Goal: Book appointment/travel/reservation

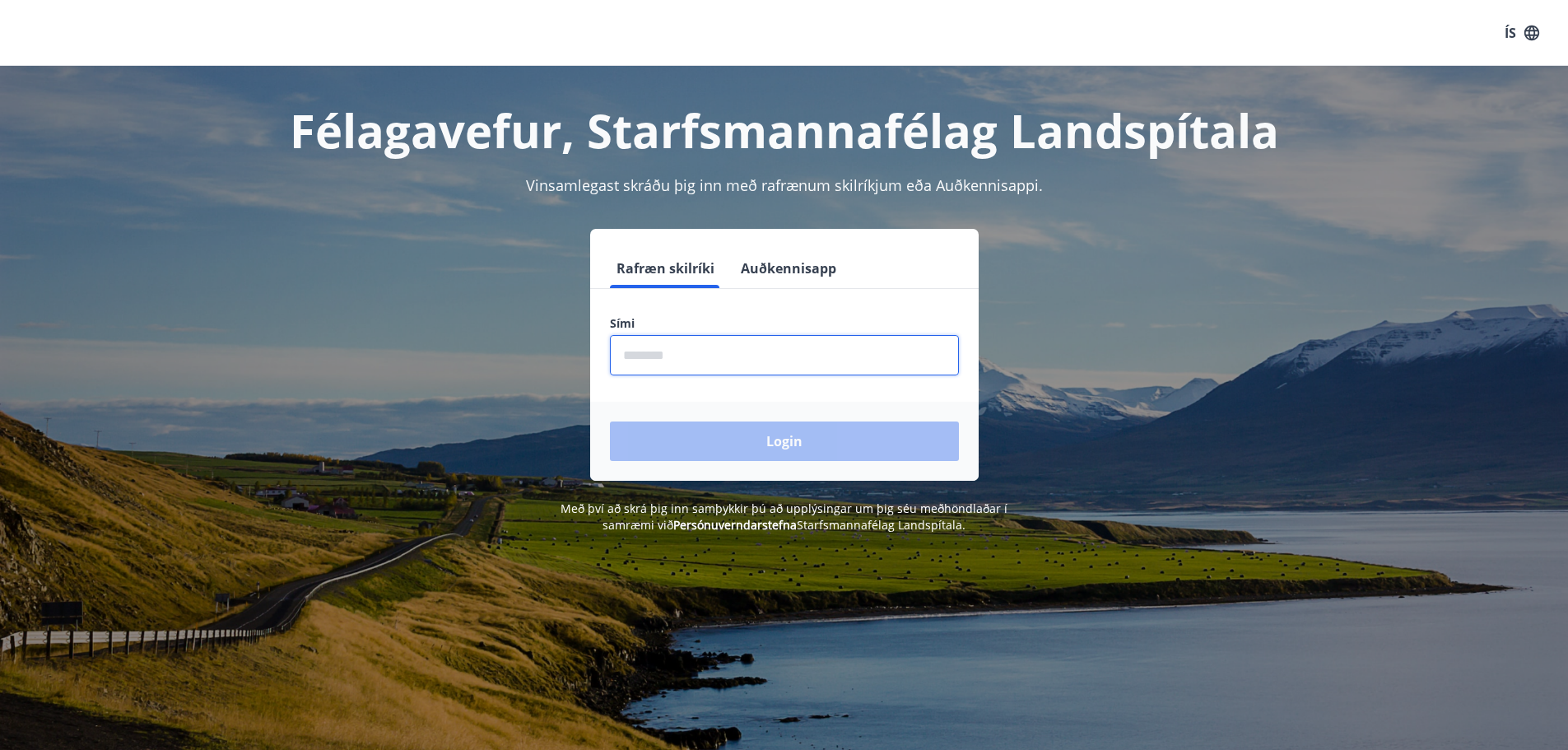
click at [702, 358] on input "phone" at bounding box center [784, 356] width 349 height 41
type input "********"
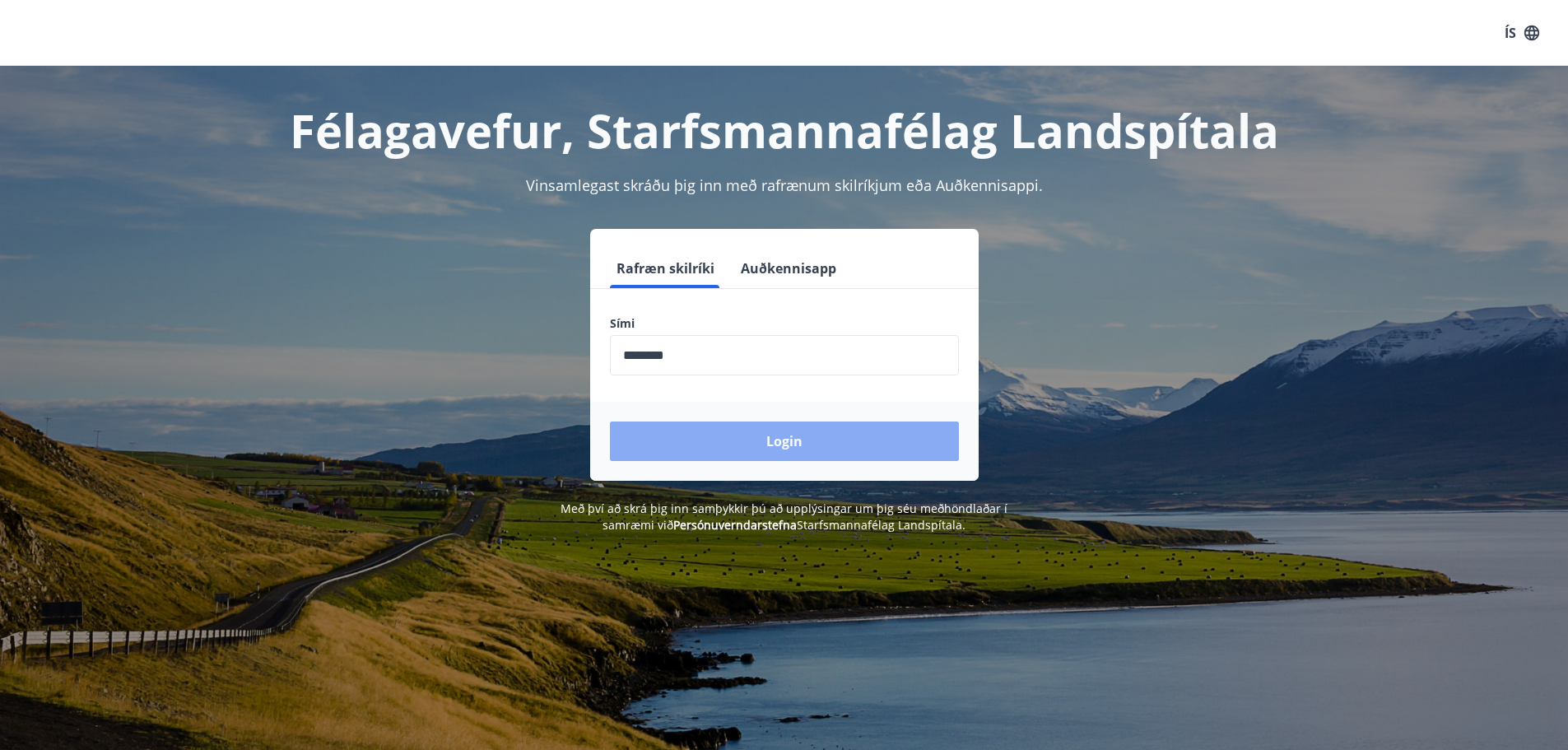
click at [776, 440] on button "Login" at bounding box center [784, 441] width 349 height 40
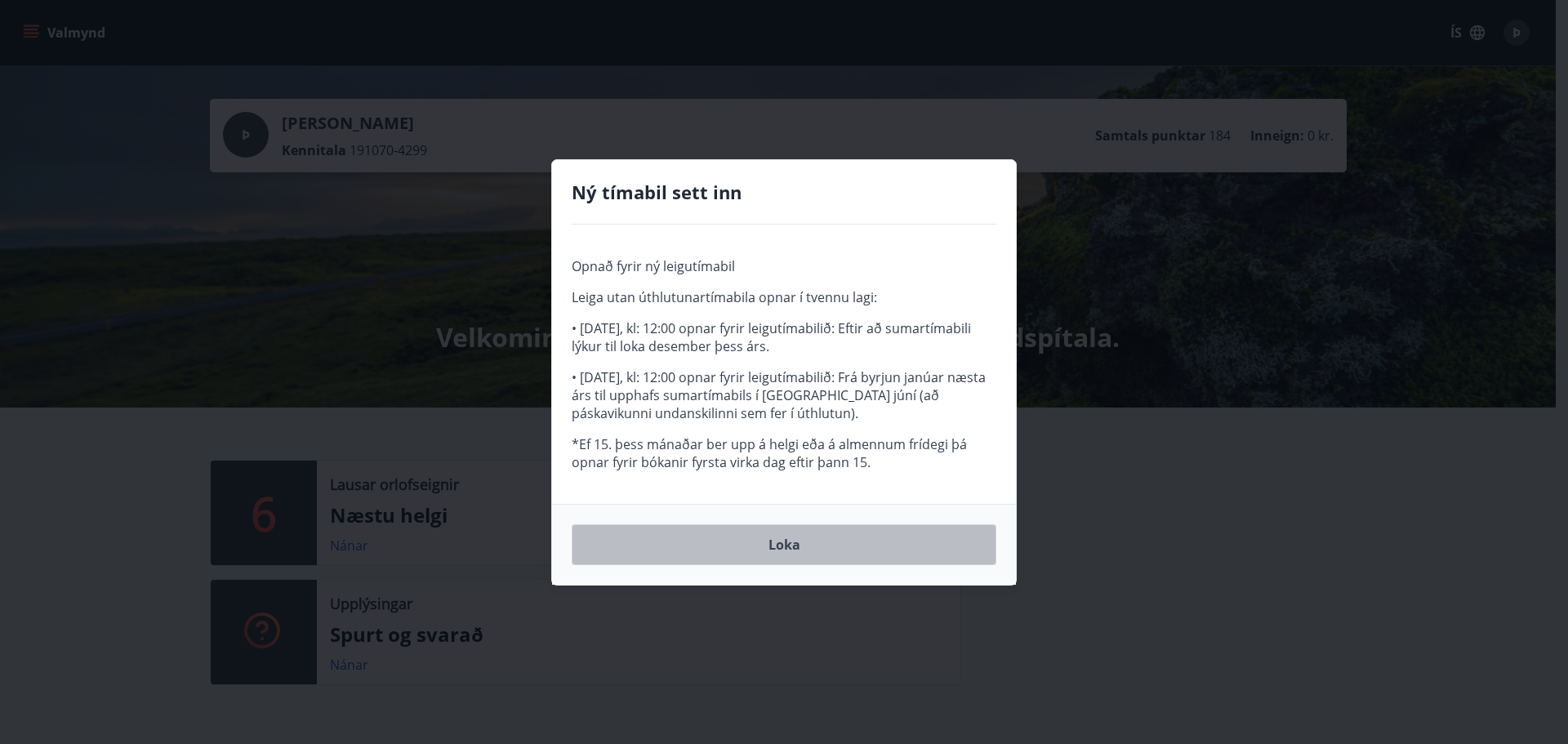
click at [785, 549] on button "Loka" at bounding box center [784, 545] width 425 height 41
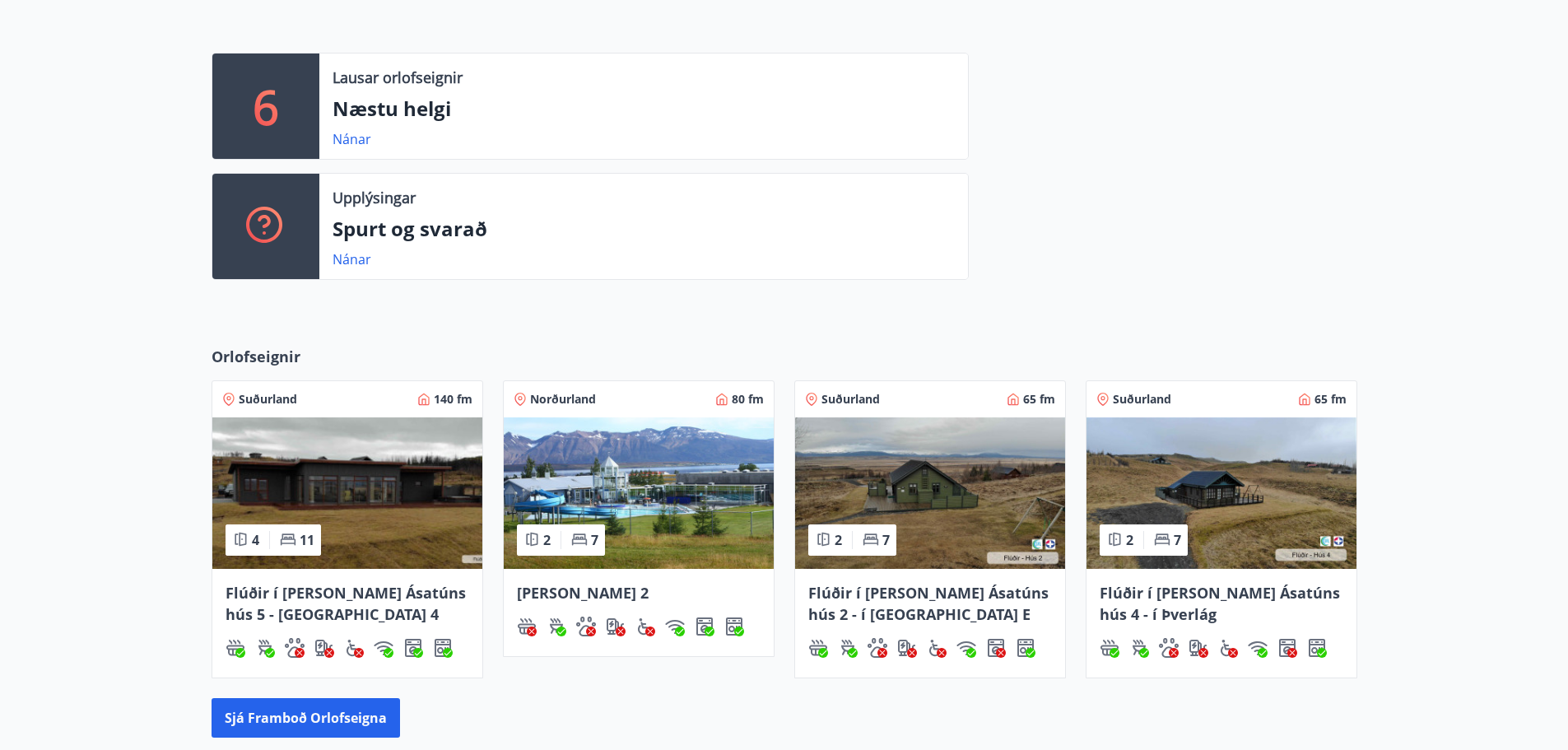
scroll to position [411, 0]
click at [353, 139] on link "Nánar" at bounding box center [352, 138] width 39 height 18
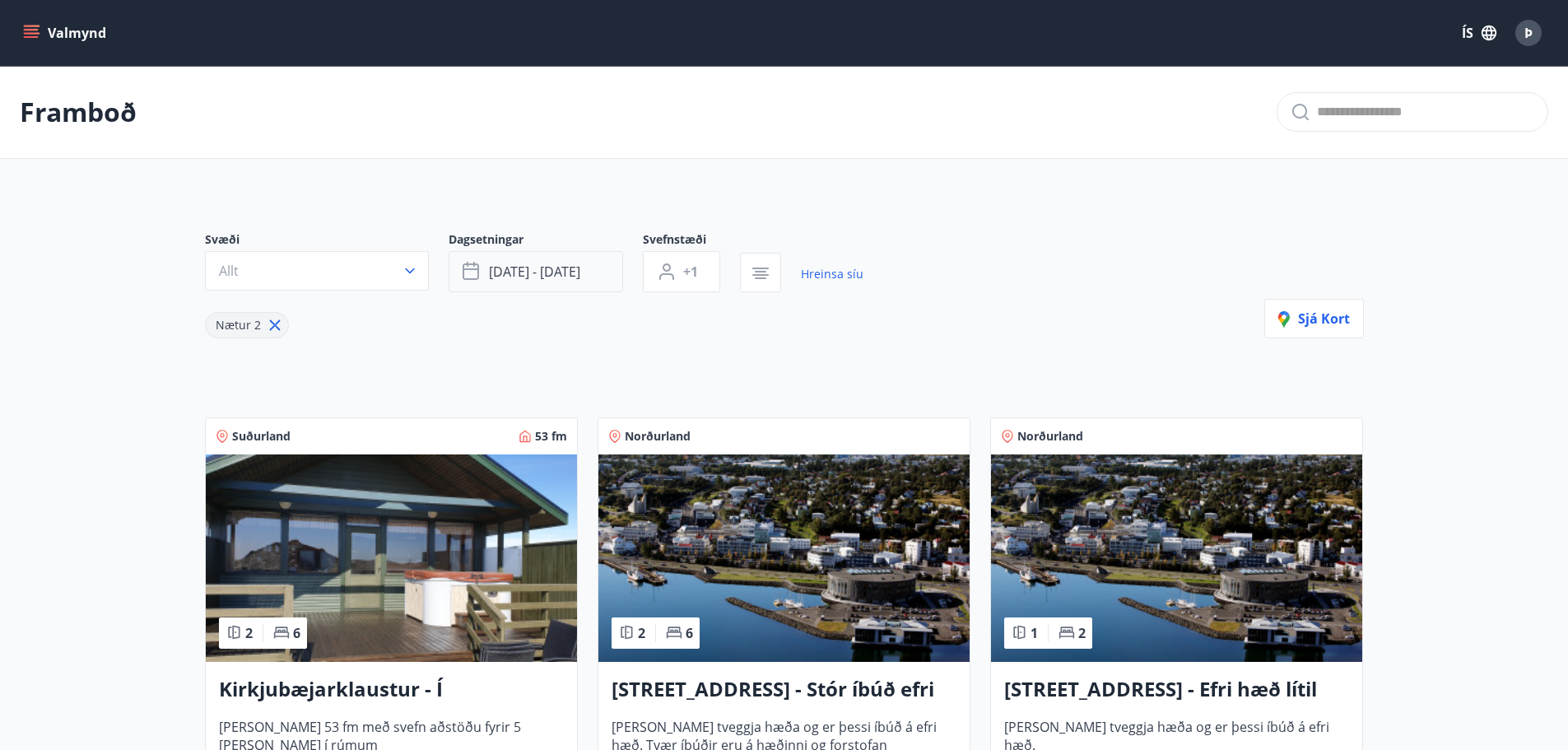
click at [575, 265] on span "[DATE] - [DATE]" at bounding box center [534, 272] width 91 height 18
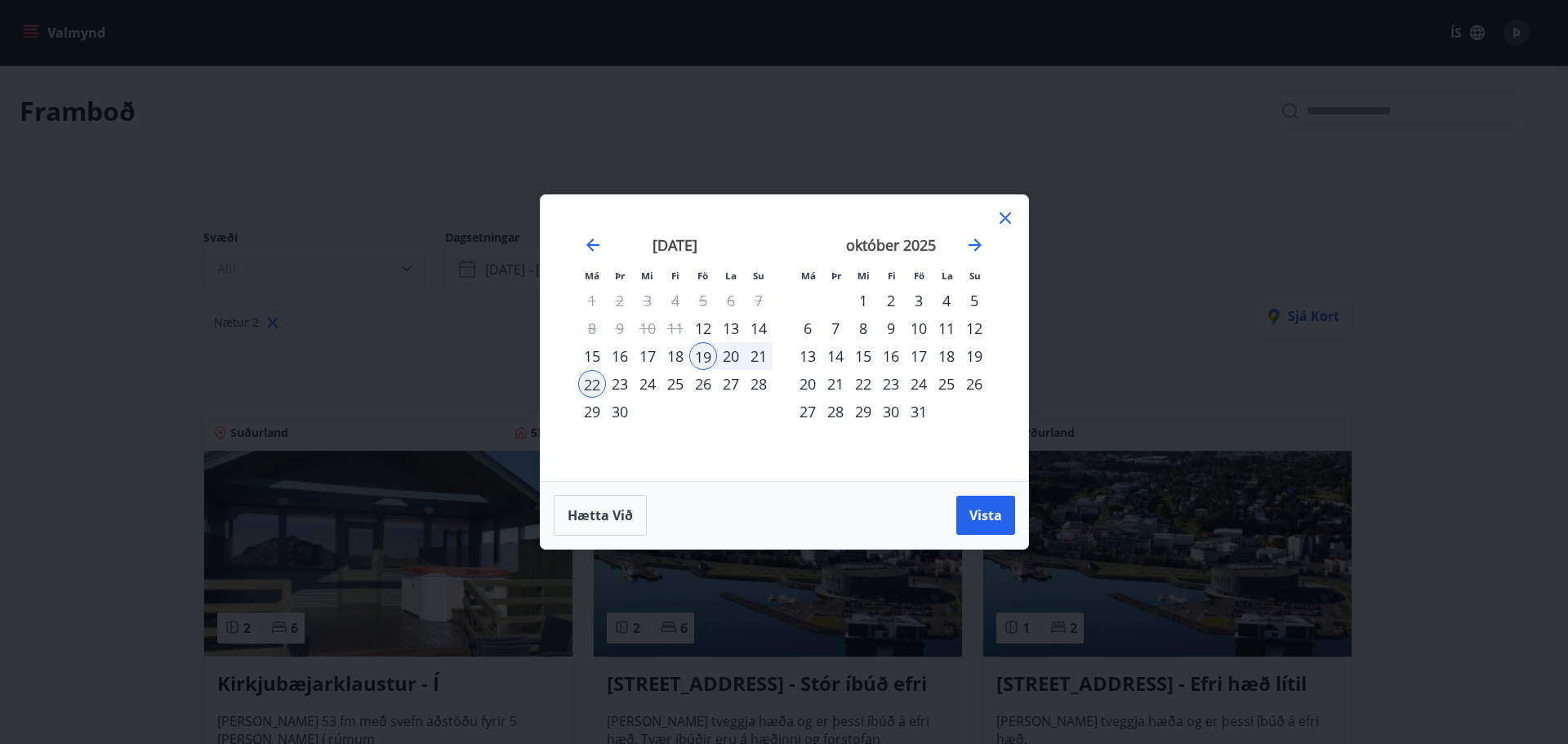
click at [708, 383] on div "26" at bounding box center [704, 384] width 28 height 28
click at [763, 386] on div "28" at bounding box center [759, 384] width 28 height 28
drag, startPoint x: 983, startPoint y: 523, endPoint x: 1055, endPoint y: 478, distance: 84.9
click at [984, 523] on span "Vista" at bounding box center [985, 515] width 32 height 18
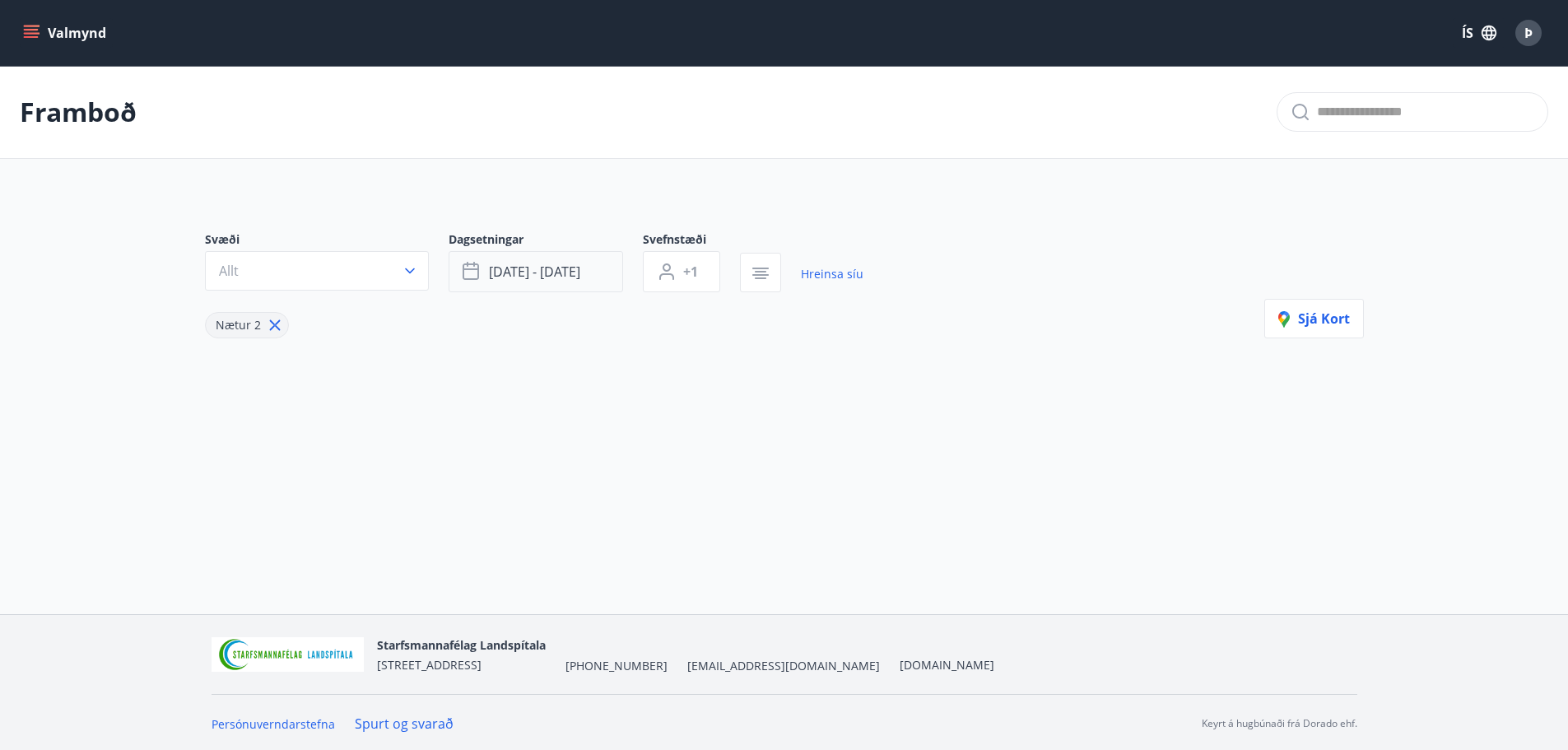
click at [600, 277] on button "[DATE] - [DATE]" at bounding box center [535, 272] width 174 height 42
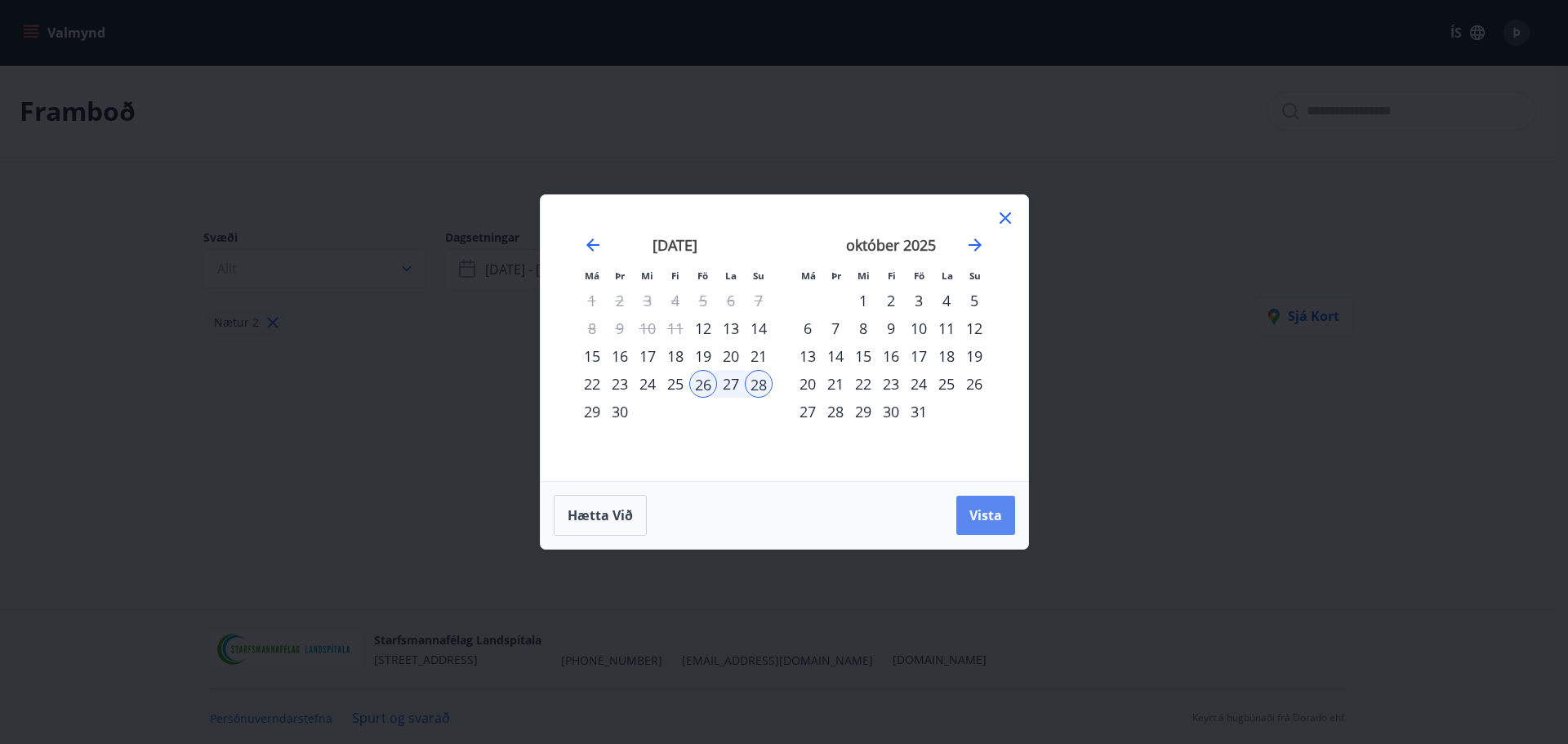
click at [972, 514] on span "Vista" at bounding box center [985, 515] width 32 height 18
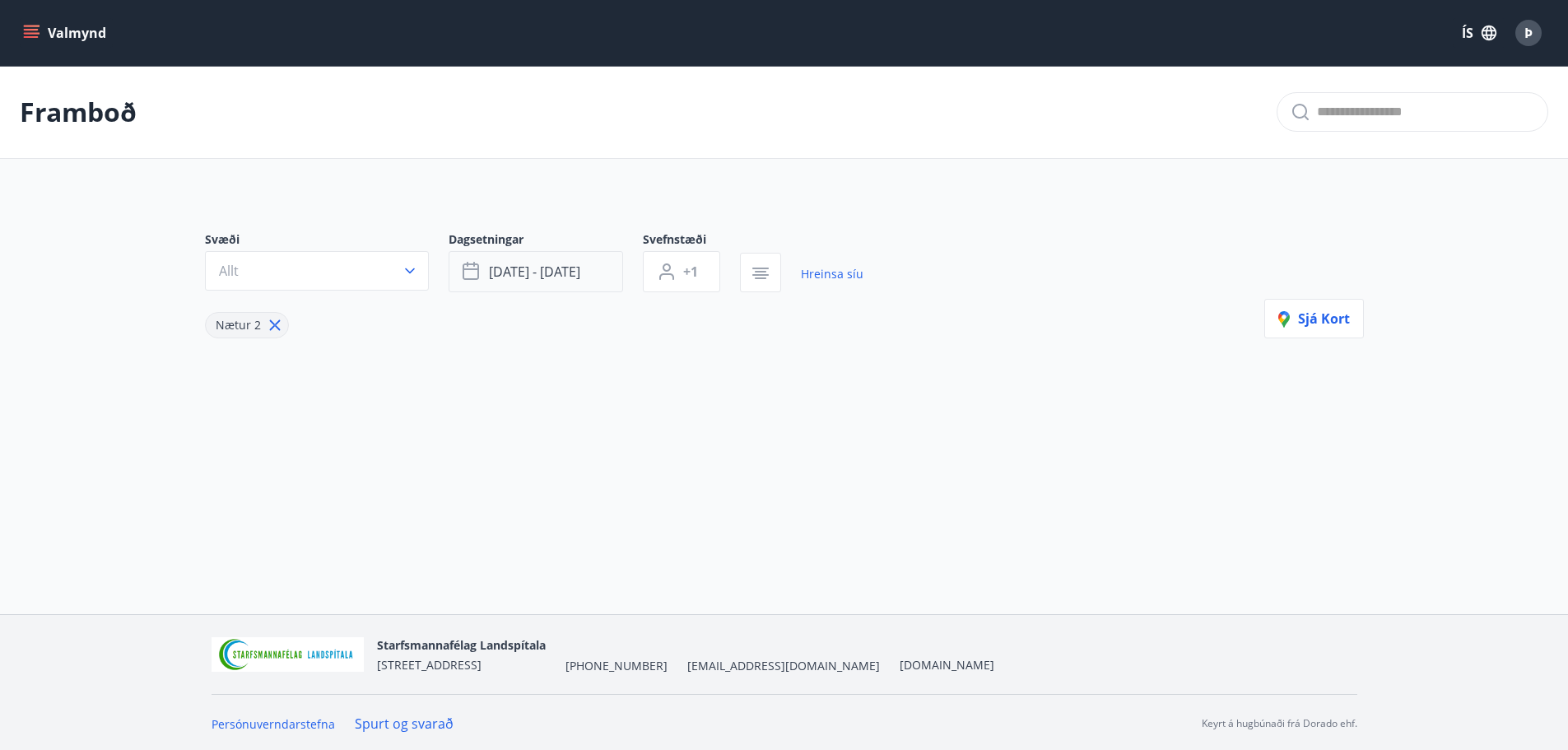
click at [593, 273] on button "[DATE] - [DATE]" at bounding box center [535, 272] width 174 height 42
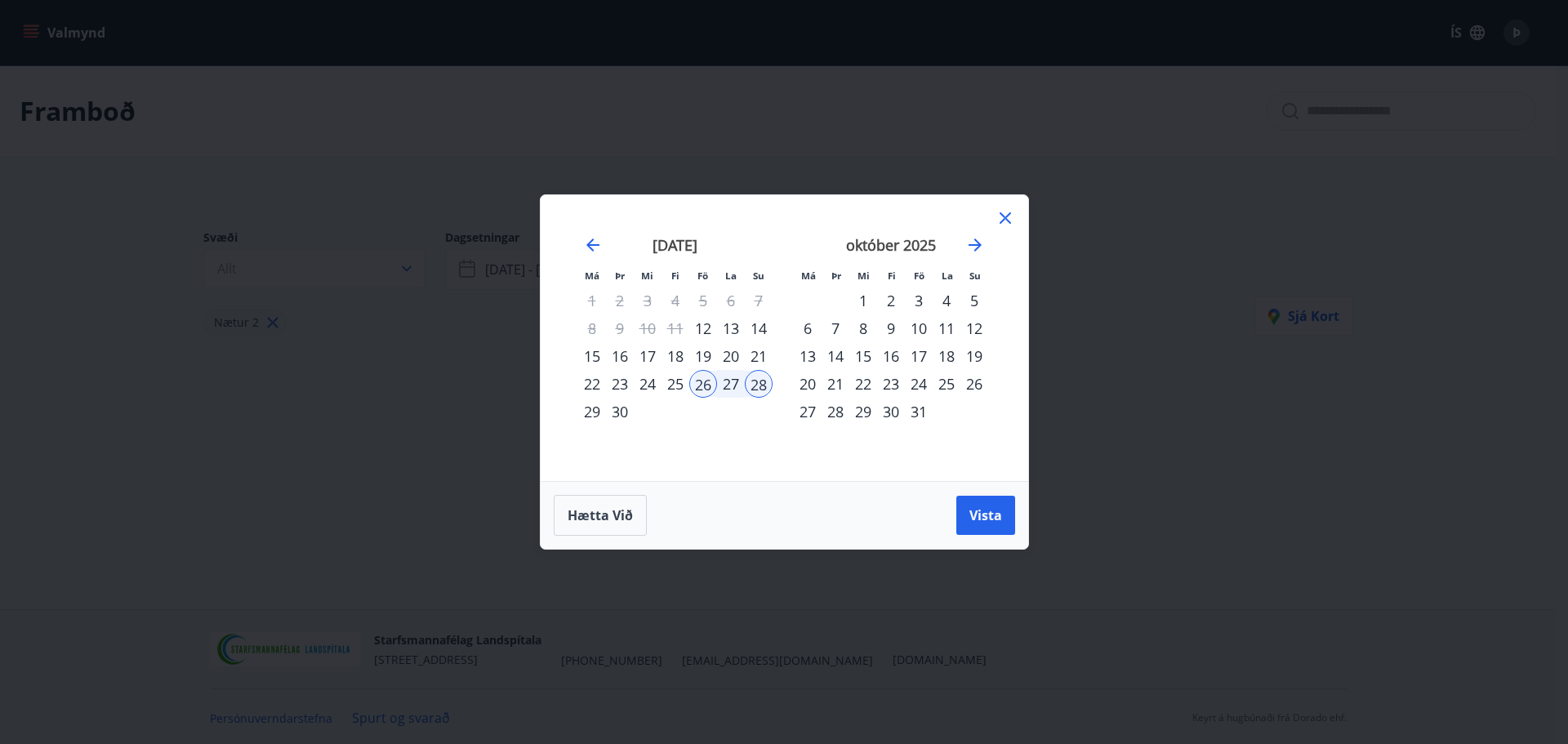
click at [710, 353] on div "19" at bounding box center [704, 356] width 28 height 28
click at [771, 354] on div "21" at bounding box center [759, 356] width 28 height 28
drag, startPoint x: 988, startPoint y: 517, endPoint x: 1013, endPoint y: 509, distance: 26.2
click at [990, 517] on span "Vista" at bounding box center [985, 515] width 32 height 18
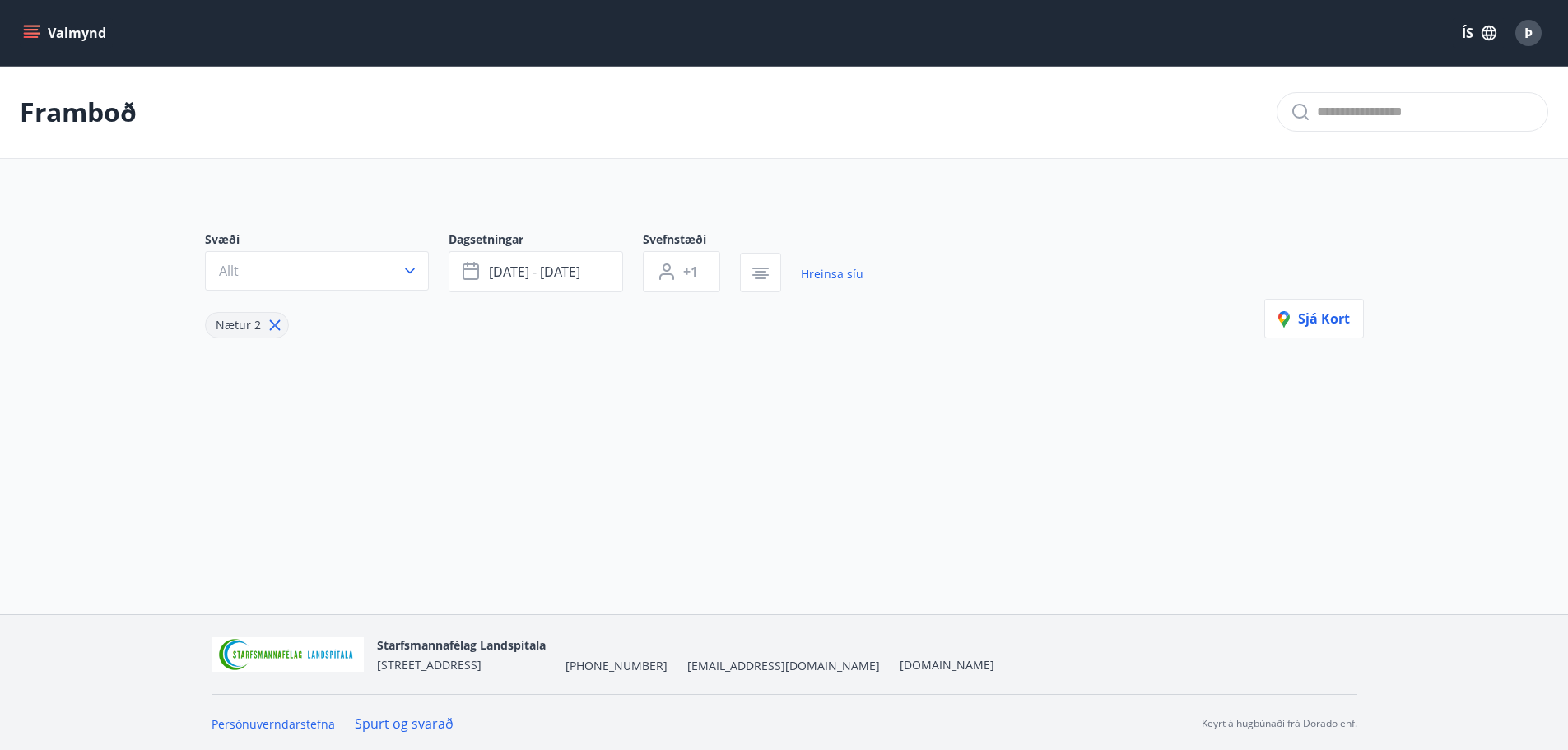
scroll to position [3, 0]
click at [408, 268] on icon "button" at bounding box center [409, 269] width 10 height 6
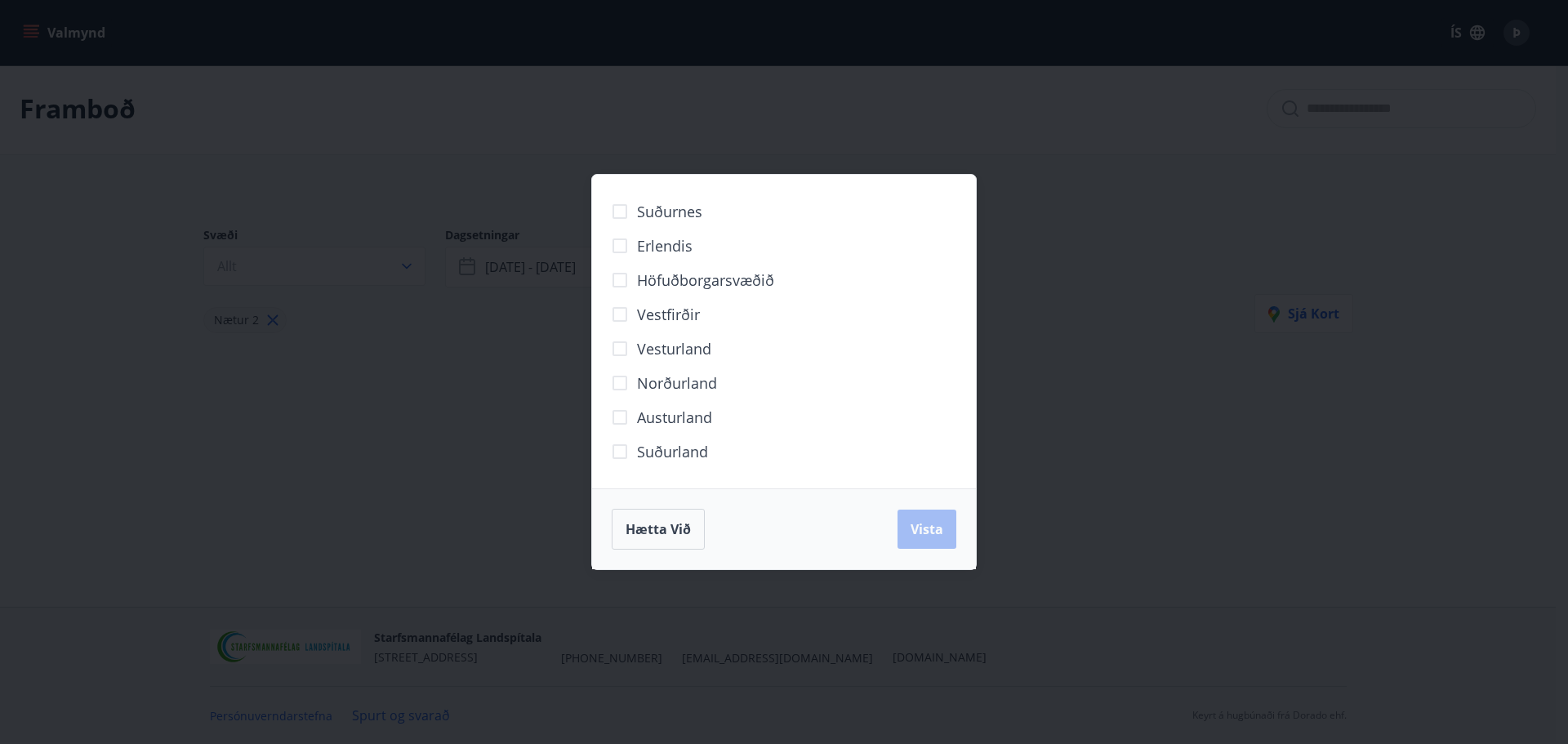
click at [1066, 499] on div "Suðurnes Erlendis Höfuðborgarsvæðið [GEOGRAPHIC_DATA] [GEOGRAPHIC_DATA] [GEOGRA…" at bounding box center [784, 372] width 1568 height 744
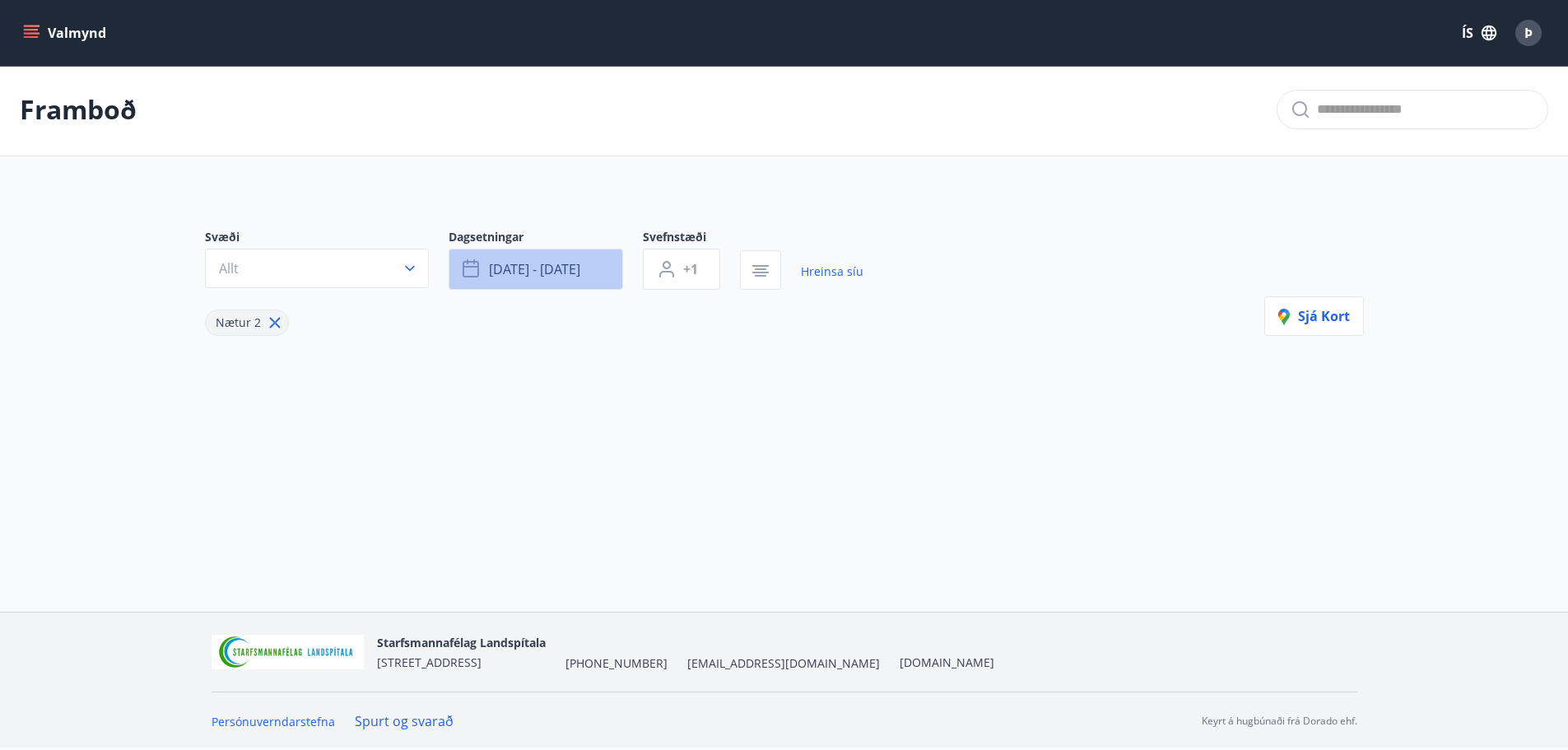
click at [572, 270] on span "[DATE] - [DATE]" at bounding box center [534, 269] width 91 height 18
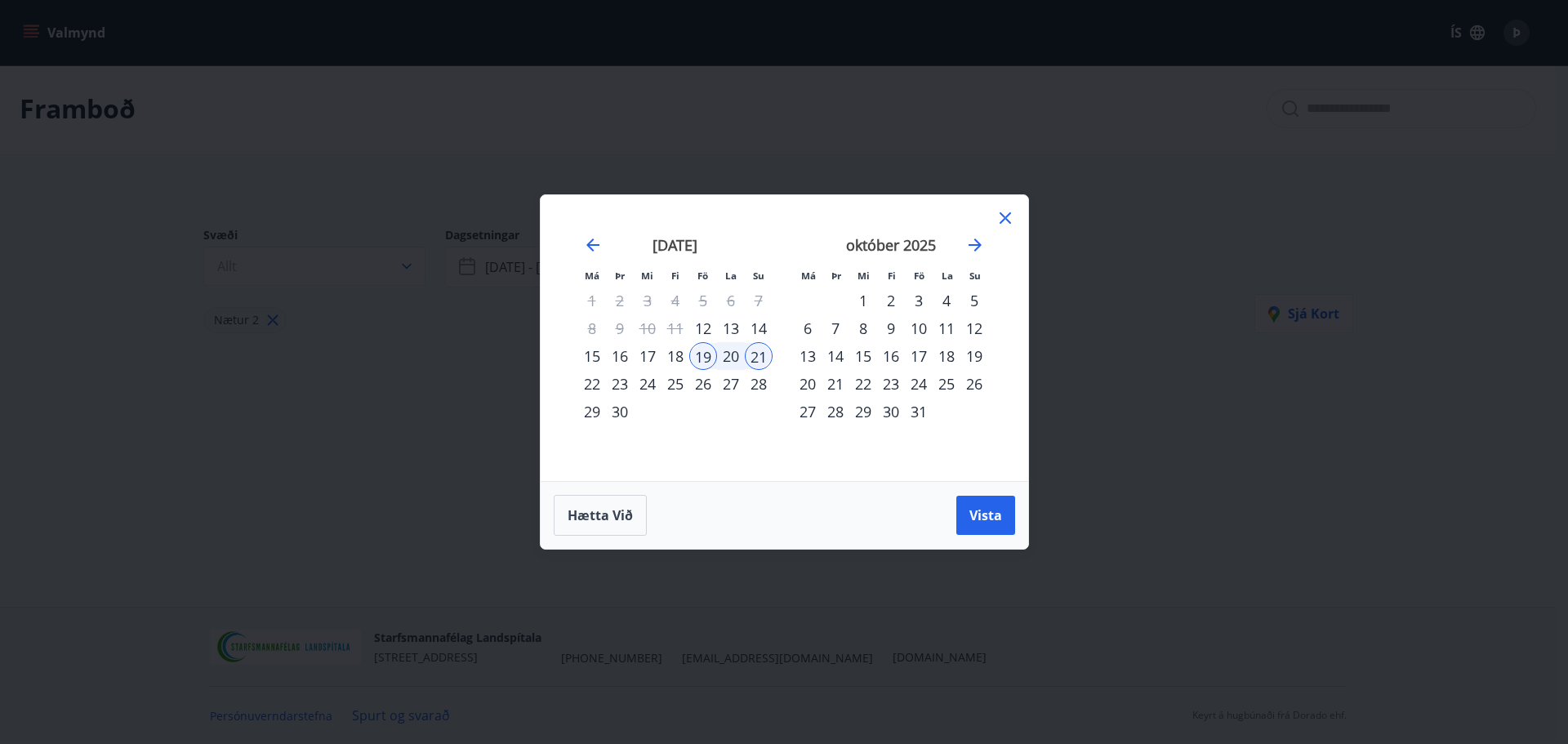
click at [707, 319] on div "12" at bounding box center [704, 328] width 28 height 28
click at [762, 325] on div "14" at bounding box center [759, 328] width 28 height 28
click at [991, 524] on span "Vista" at bounding box center [985, 515] width 32 height 18
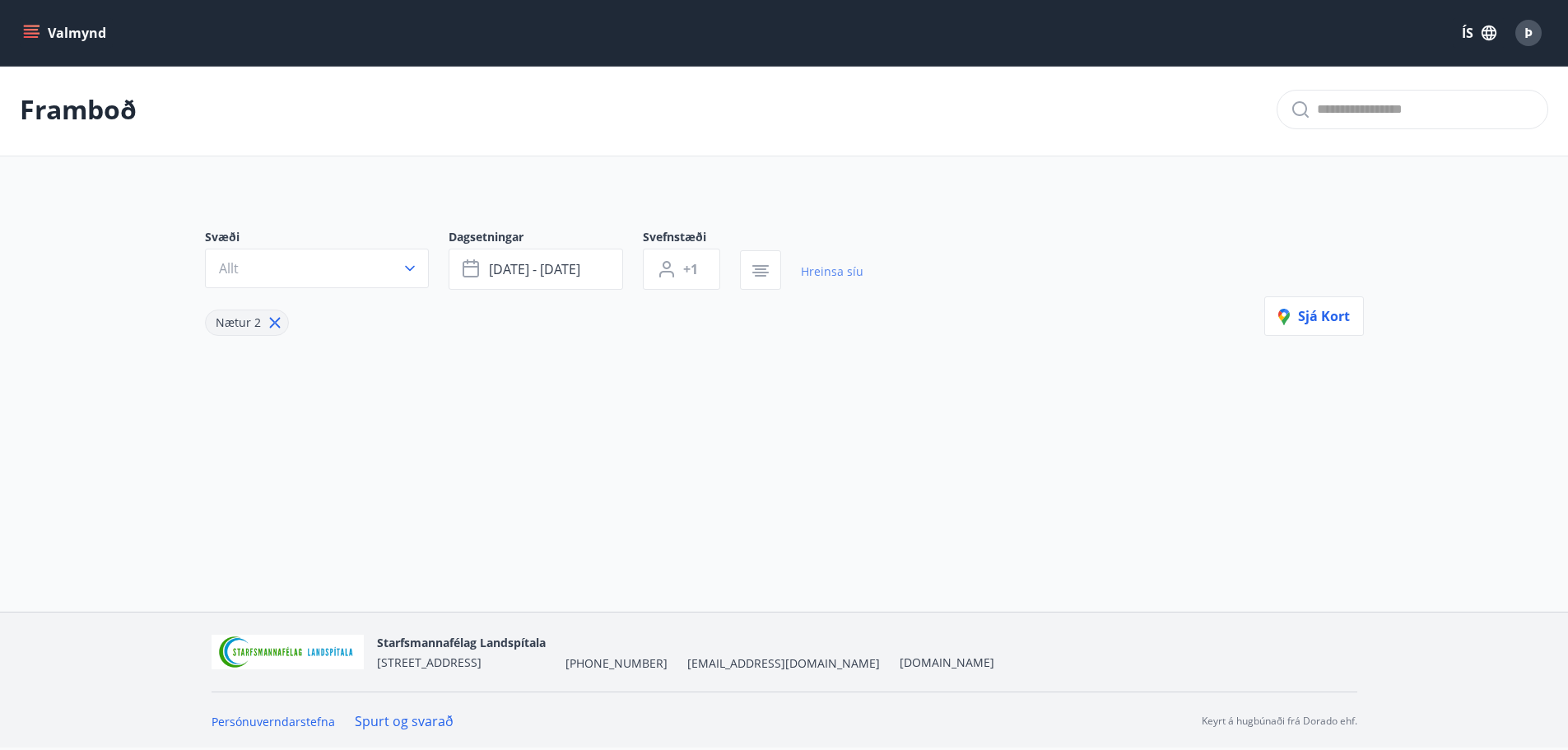
click at [832, 269] on link "Hreinsa síu" at bounding box center [832, 272] width 63 height 36
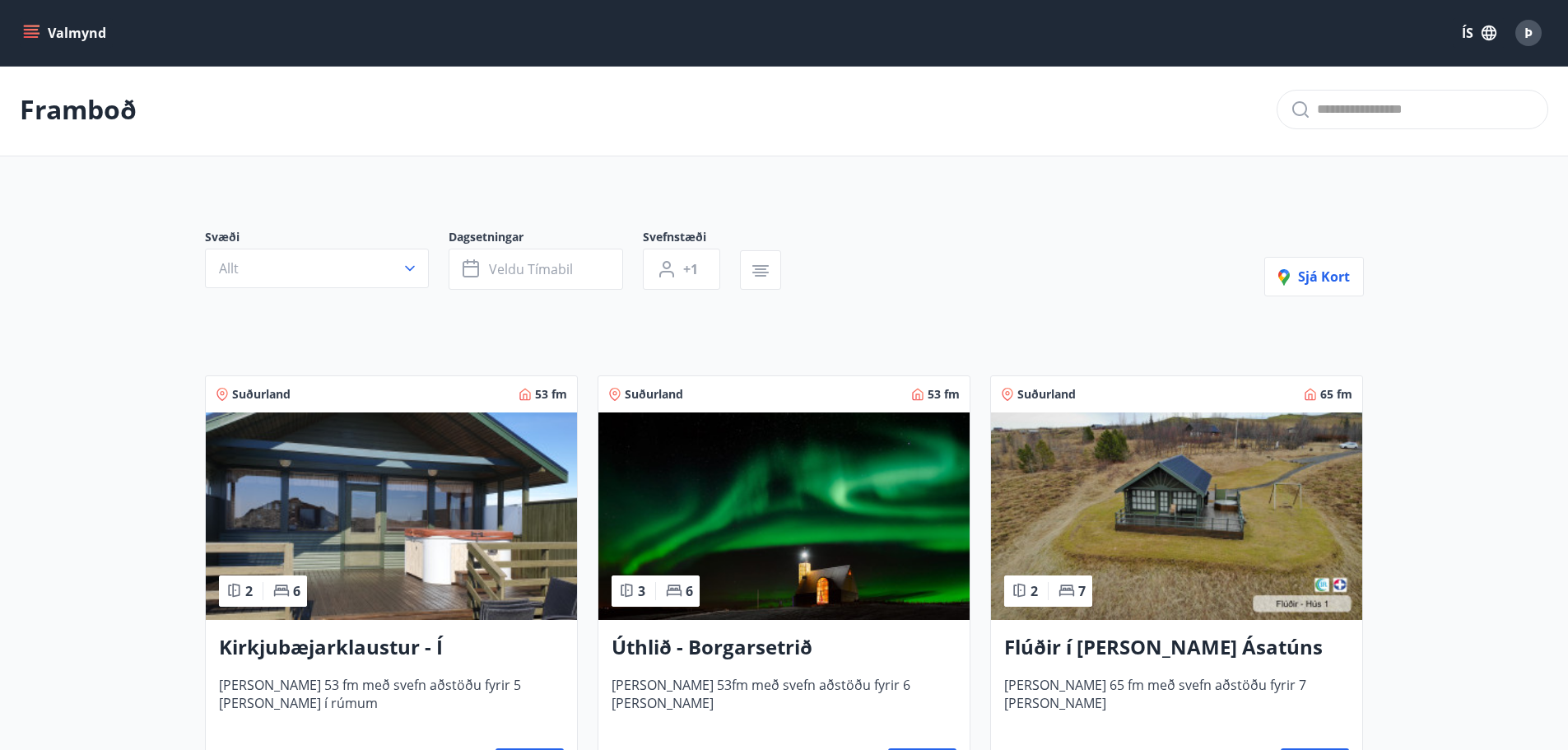
type input "*"
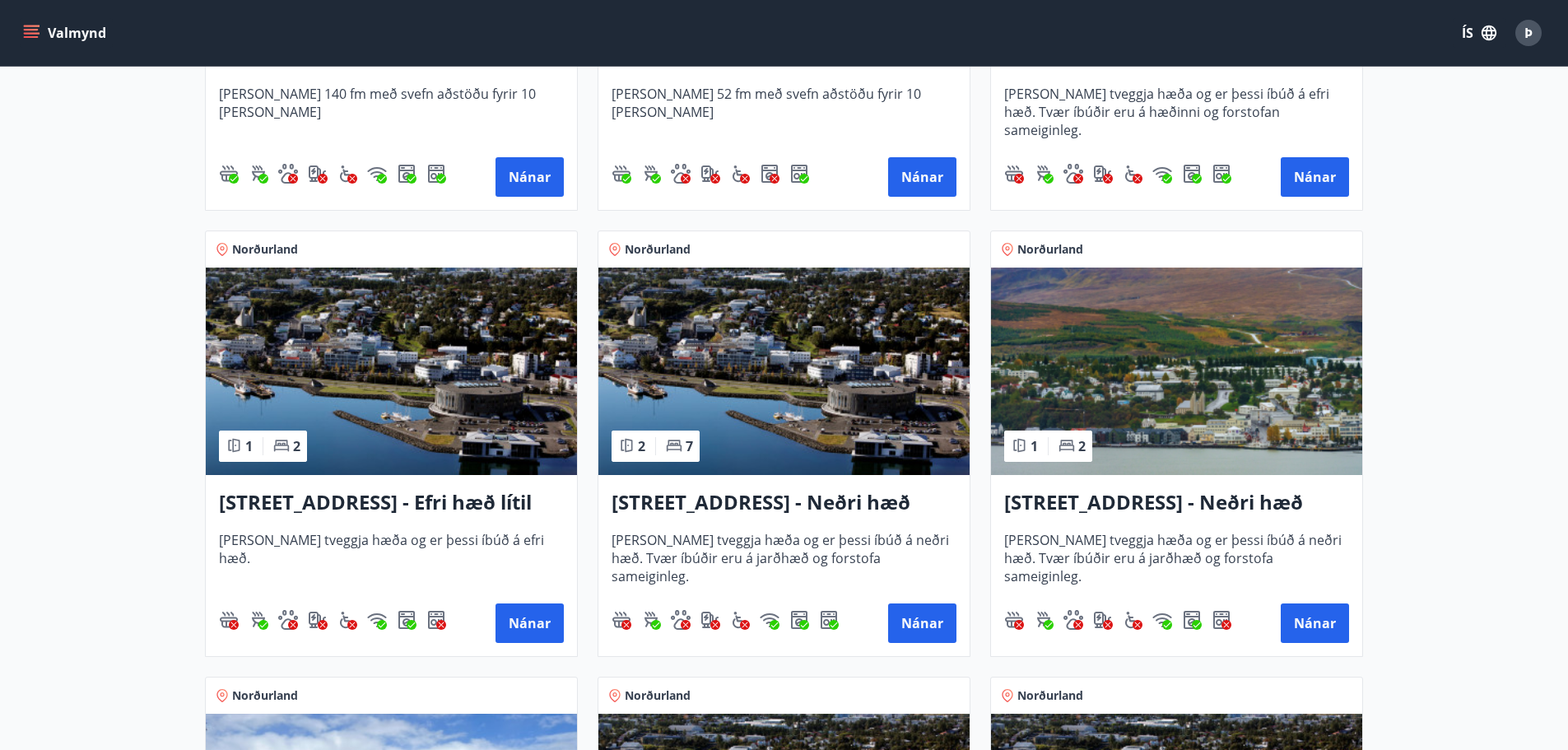
scroll to position [1566, 0]
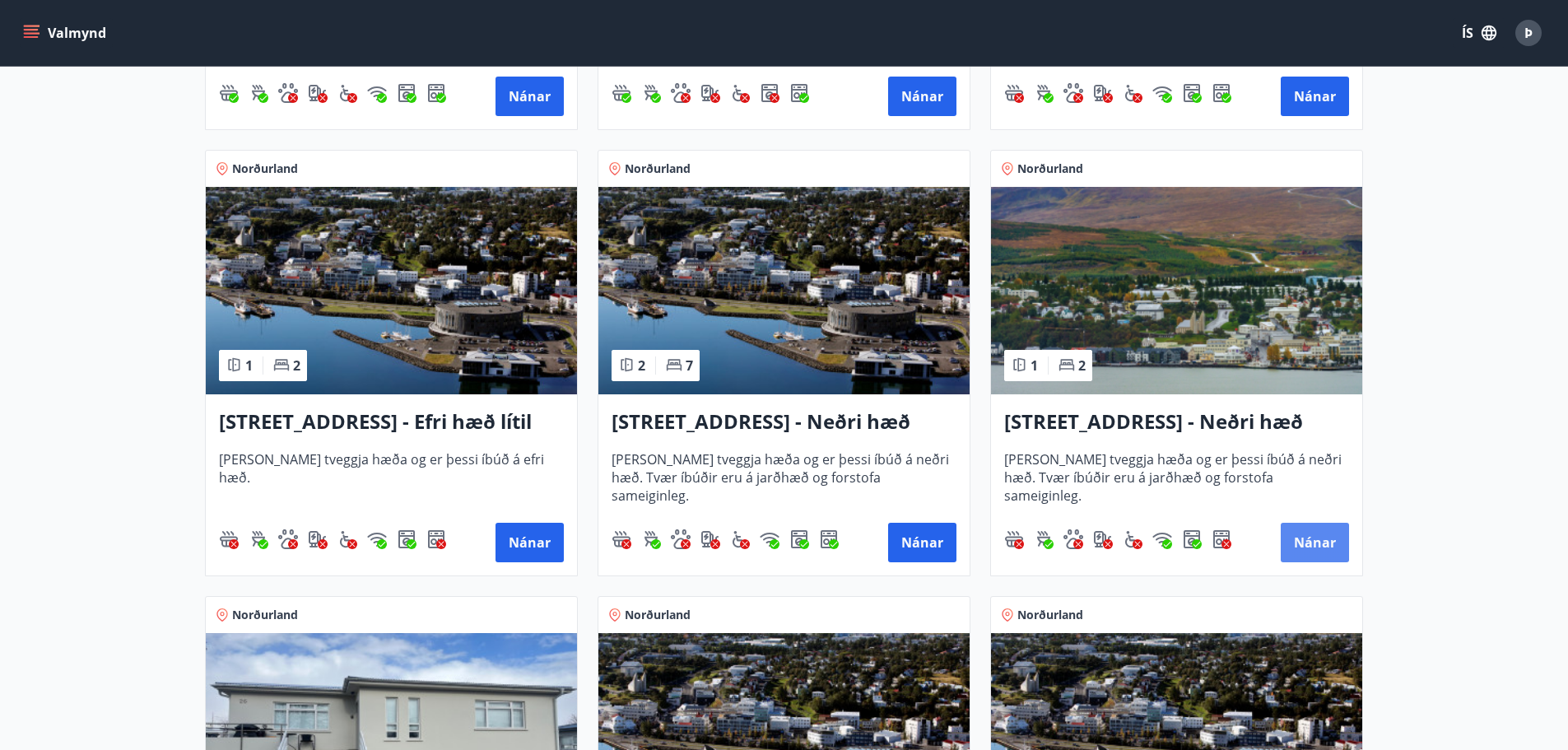
click at [1305, 544] on button "Nánar" at bounding box center [1314, 542] width 68 height 40
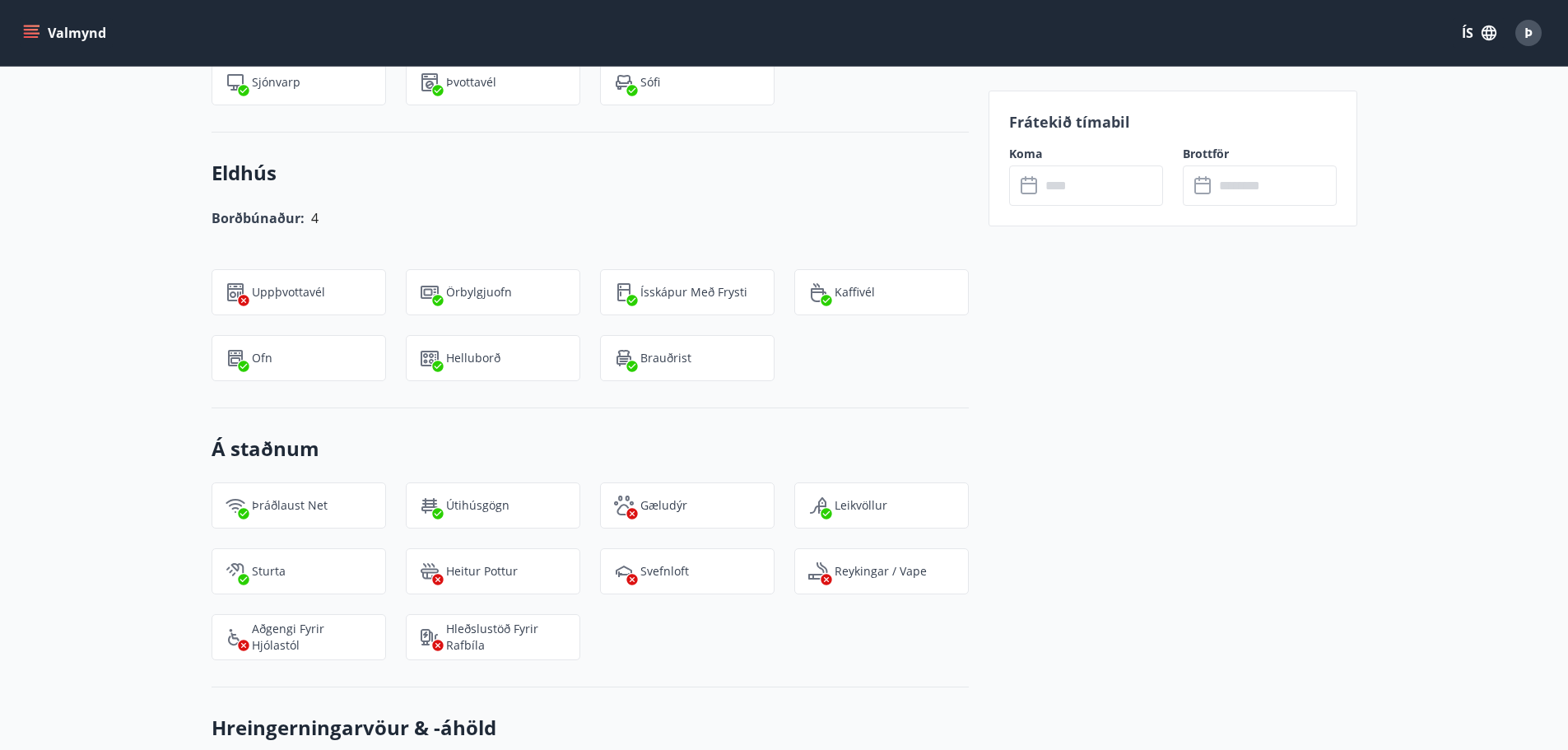
scroll to position [1399, 0]
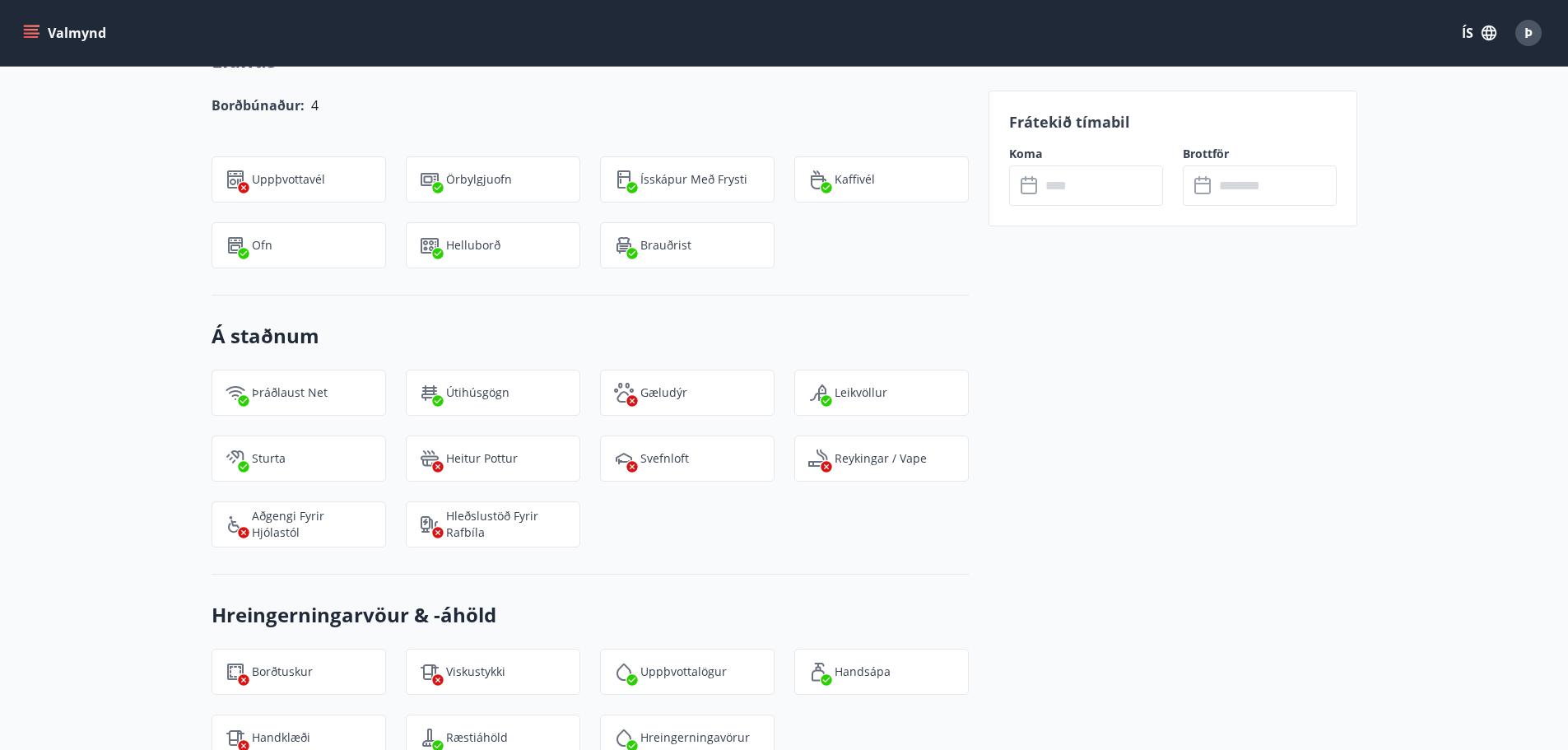
click at [1068, 196] on input "text" at bounding box center [1102, 186] width 123 height 41
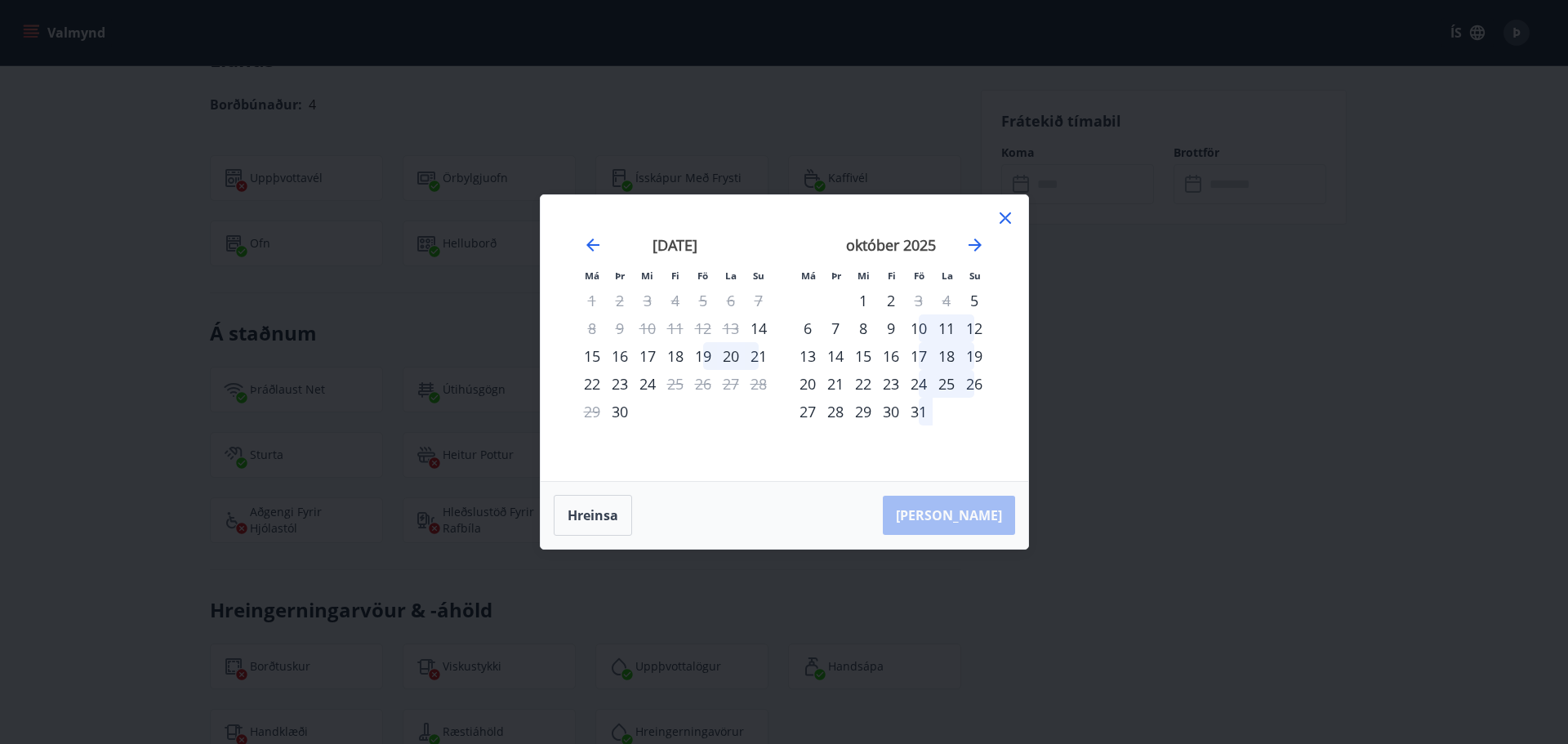
click at [1003, 216] on icon at bounding box center [1005, 218] width 11 height 11
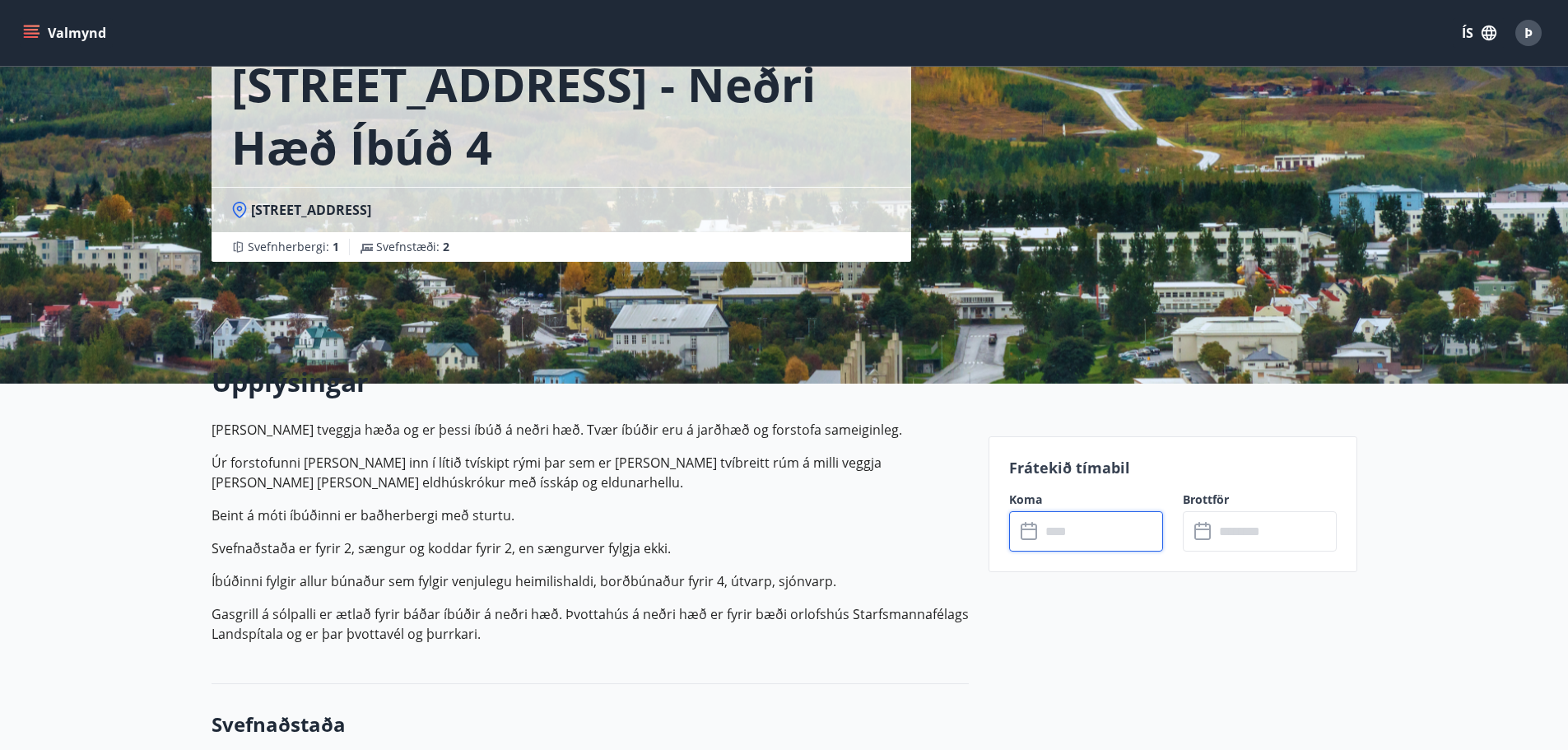
scroll to position [0, 0]
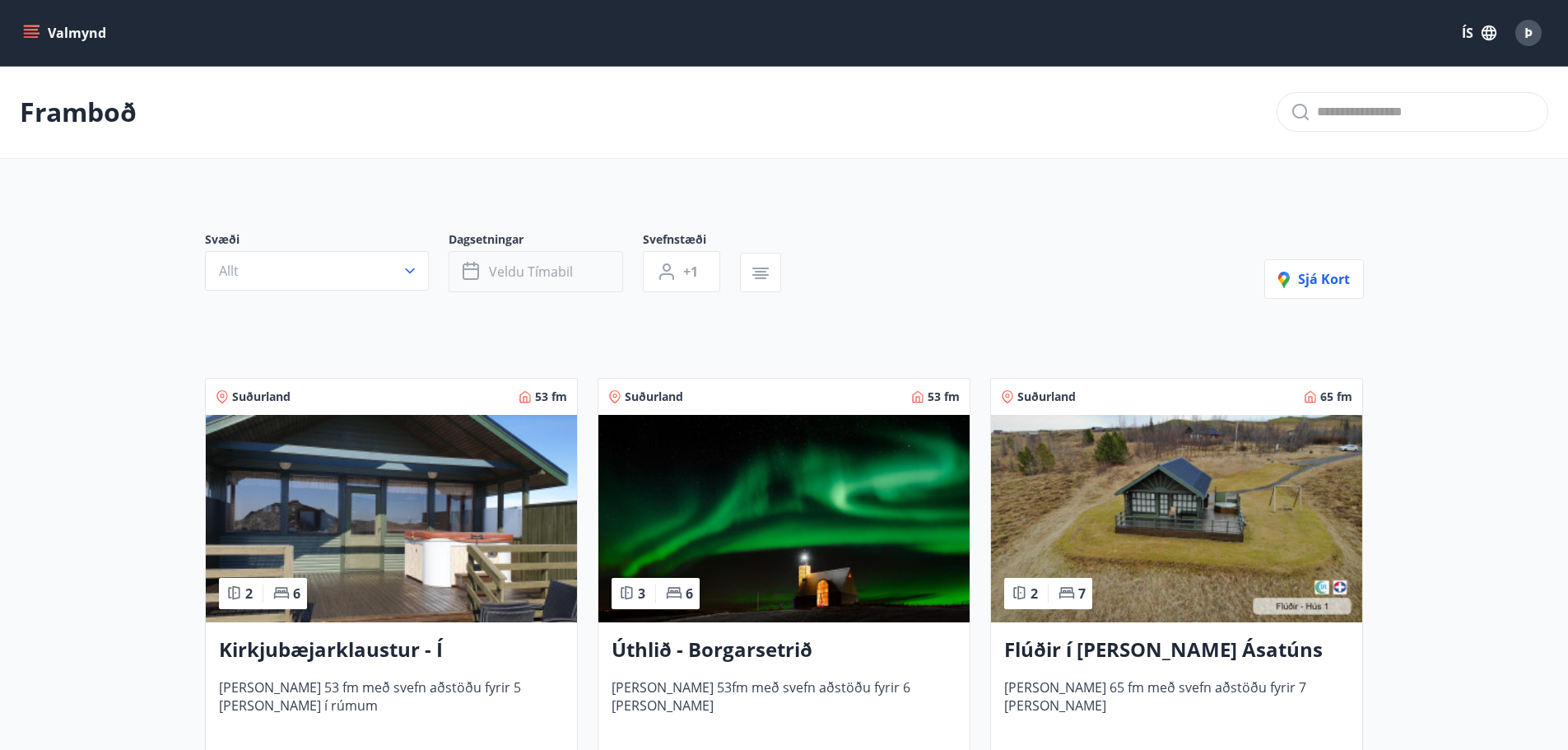
click at [577, 270] on button "Veldu tímabil" at bounding box center [535, 272] width 174 height 42
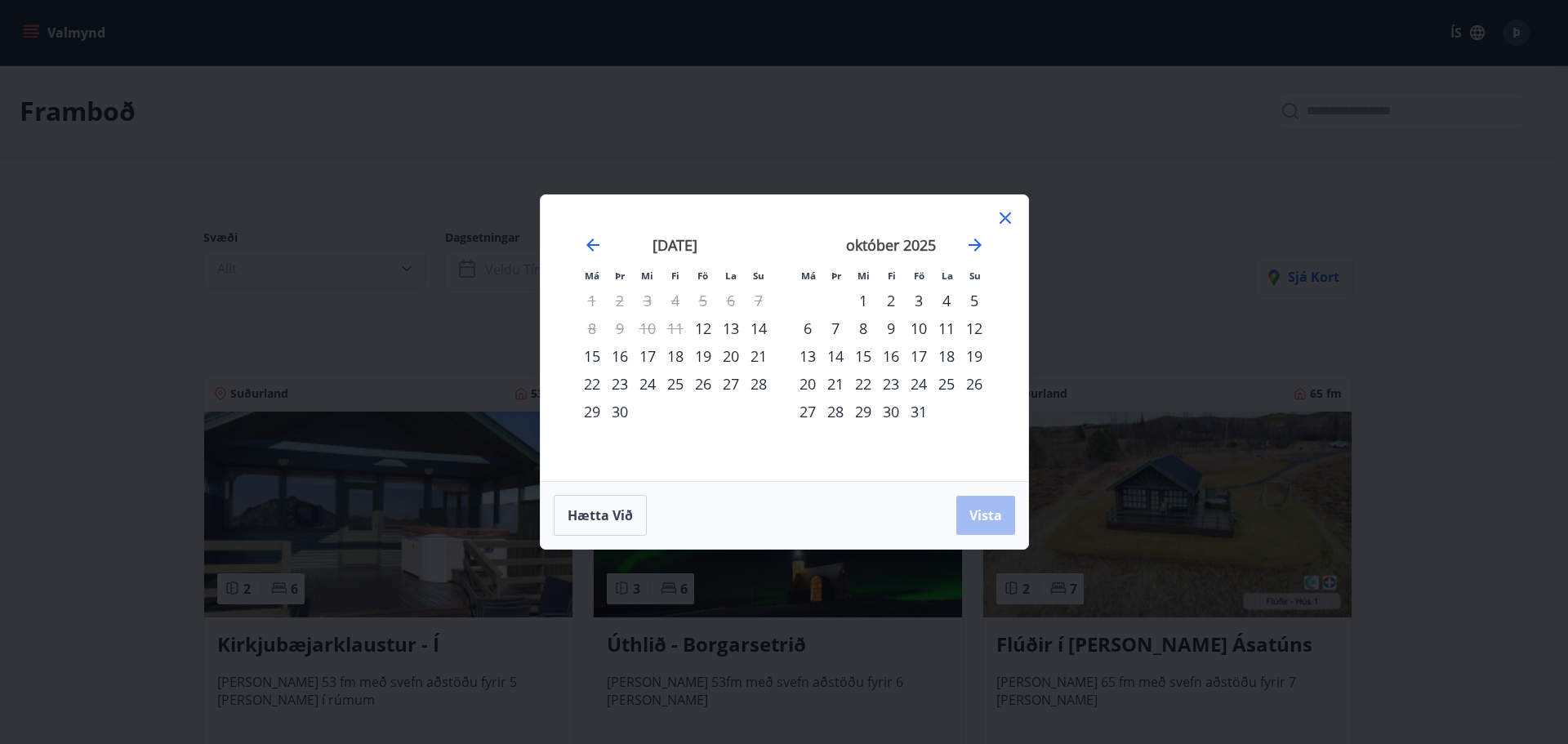
click at [699, 389] on div "26" at bounding box center [704, 384] width 28 height 28
click at [764, 379] on div "28" at bounding box center [759, 384] width 28 height 28
click at [995, 502] on button "Vista" at bounding box center [985, 515] width 59 height 39
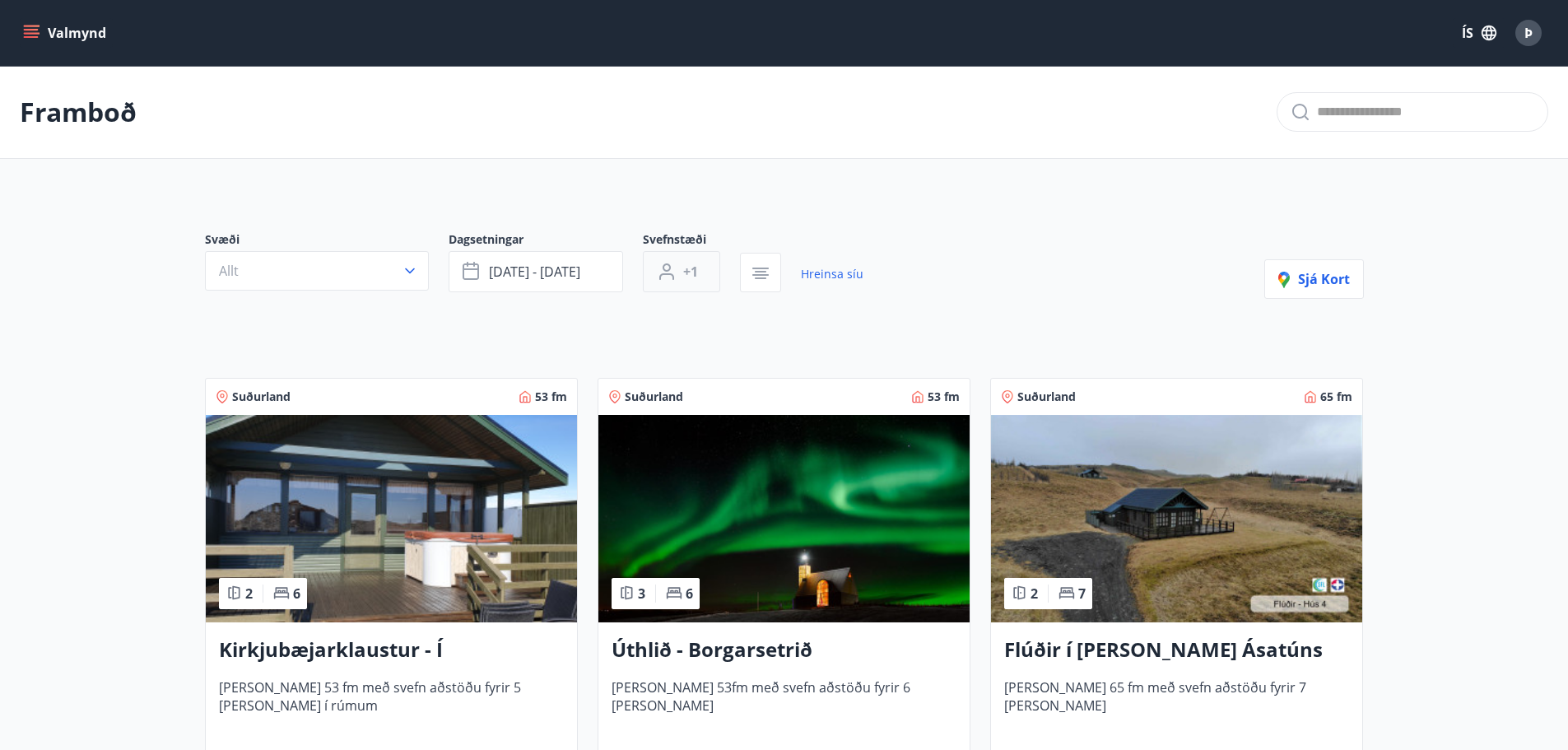
click at [696, 268] on span "+1" at bounding box center [691, 272] width 15 height 18
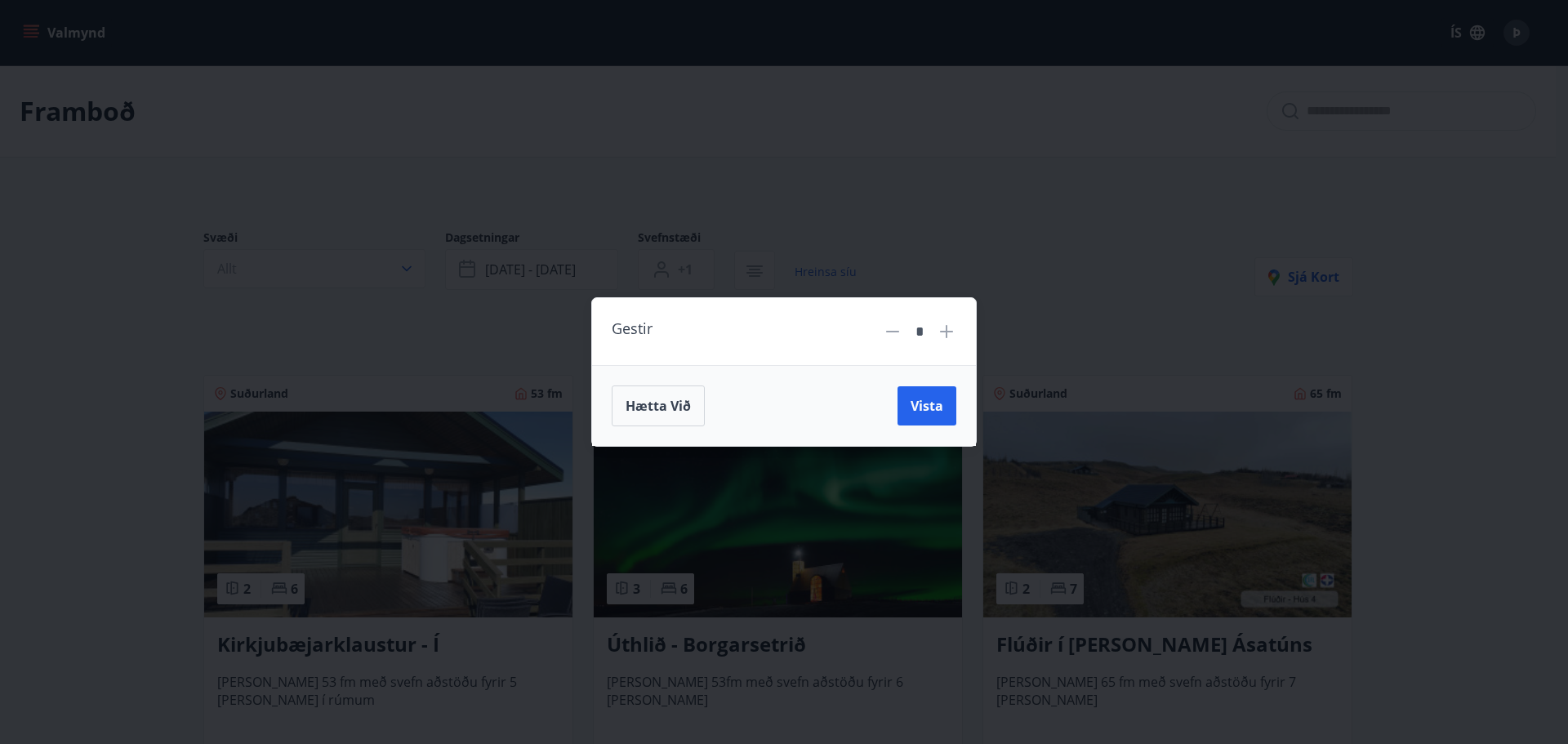
click at [943, 332] on icon at bounding box center [946, 331] width 13 height 13
type input "*"
click at [925, 402] on span "Vista" at bounding box center [927, 405] width 32 height 18
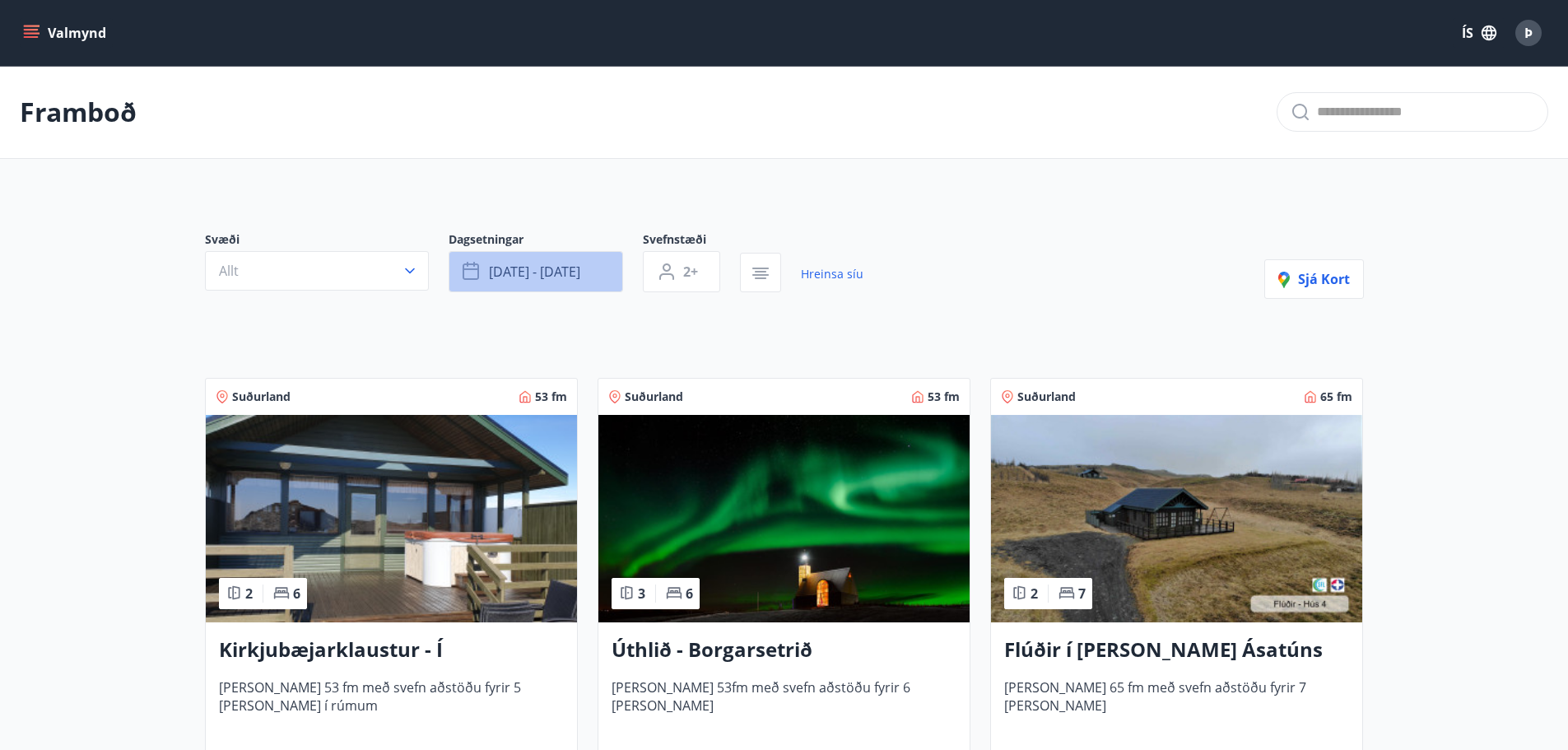
click at [600, 273] on button "[DATE] - [DATE]" at bounding box center [535, 272] width 174 height 42
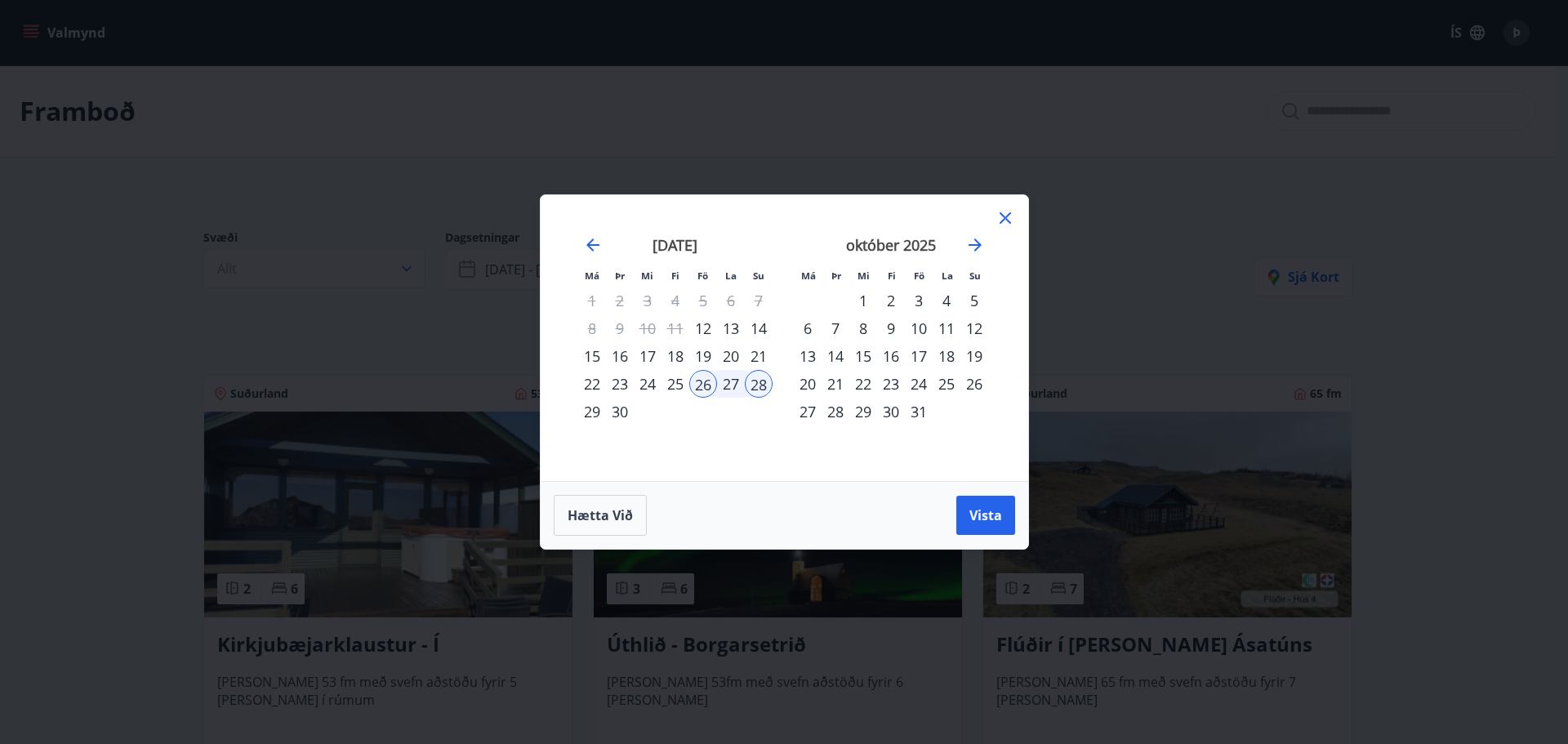
click at [921, 301] on div "3" at bounding box center [919, 301] width 28 height 28
click at [979, 300] on div "5" at bounding box center [975, 301] width 28 height 28
click at [996, 515] on span "Vista" at bounding box center [985, 515] width 32 height 18
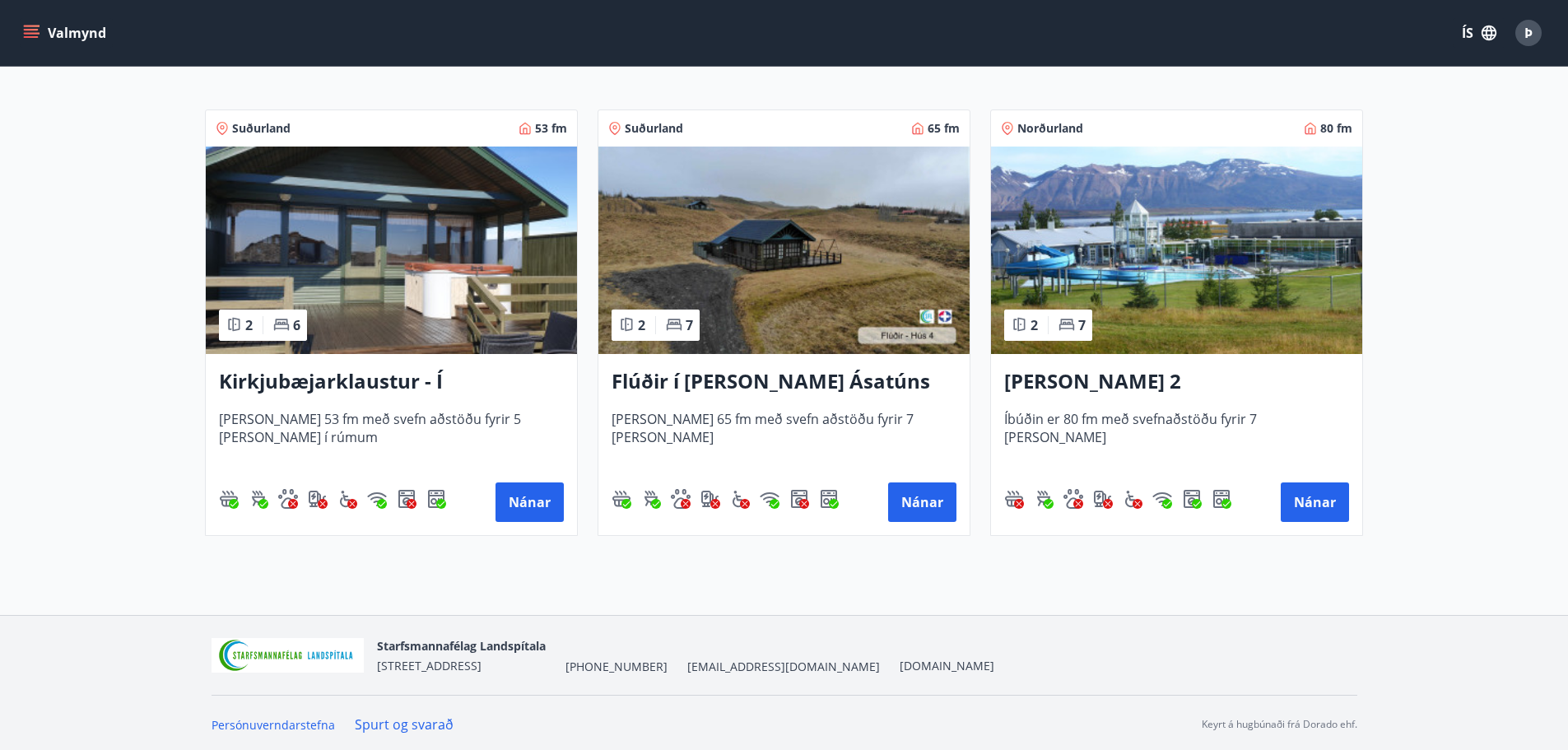
scroll to position [272, 0]
